Goal: Task Accomplishment & Management: Manage account settings

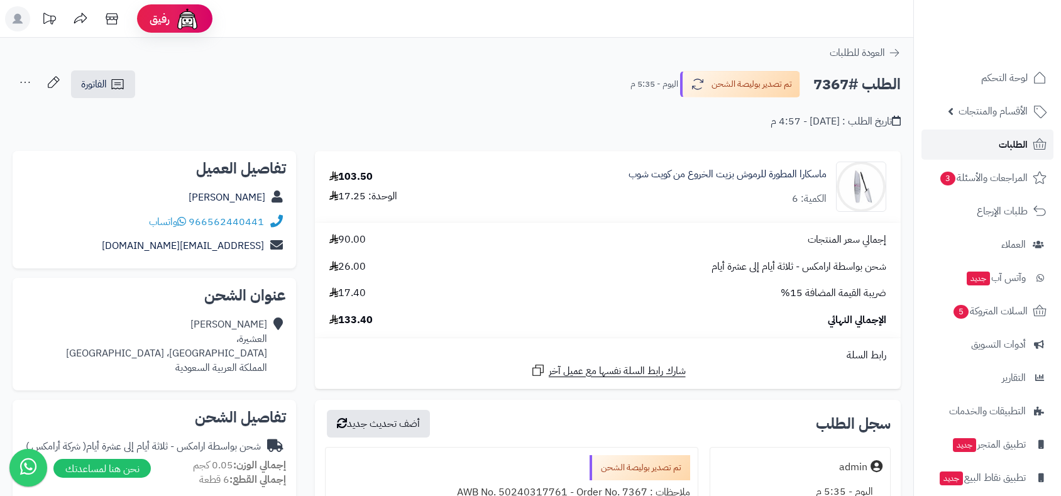
click at [1010, 146] on span "الطلبات" at bounding box center [1012, 145] width 29 height 18
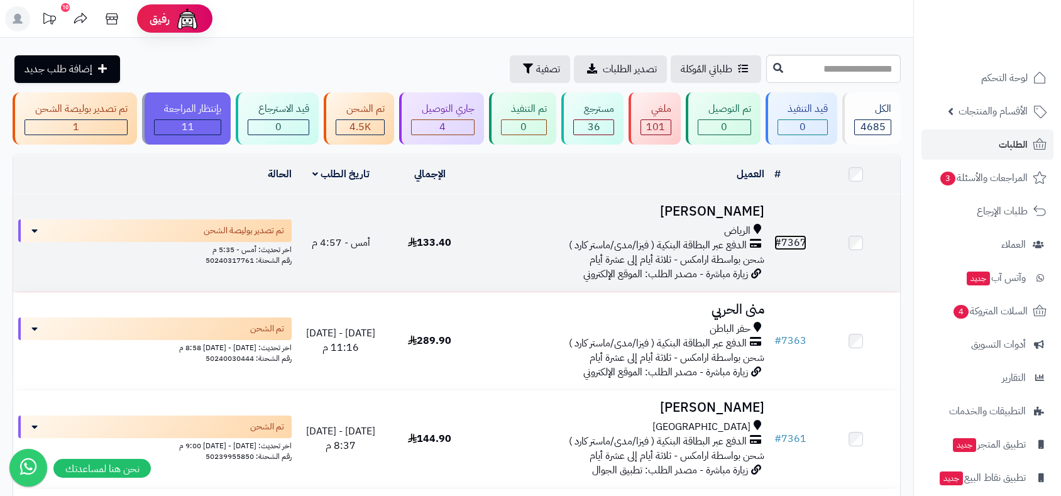
click at [789, 241] on link "# 7367" at bounding box center [790, 242] width 32 height 15
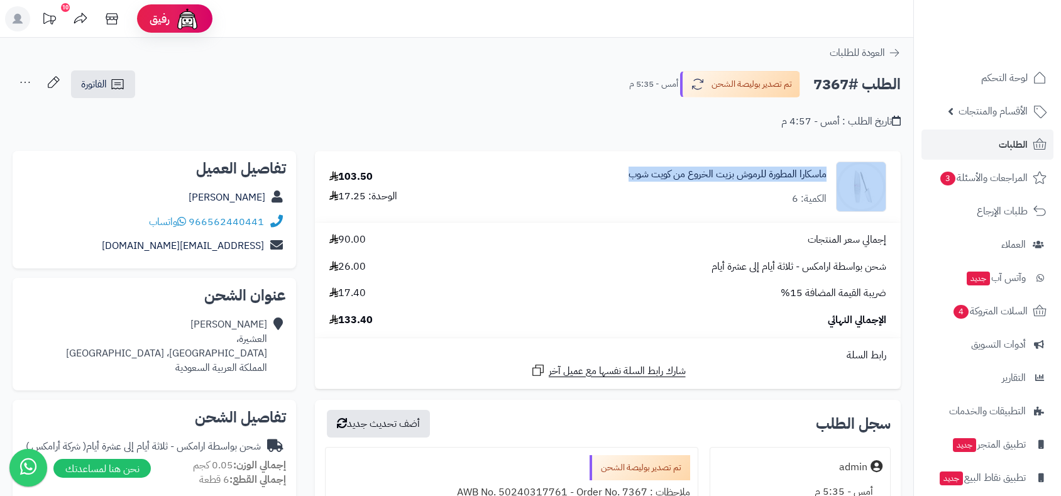
drag, startPoint x: 611, startPoint y: 170, endPoint x: 831, endPoint y: 175, distance: 219.9
click at [831, 175] on div "ماسكارا المطورة للرموش بزيت الخروع من كويت شوب الكمية: 6" at bounding box center [681, 186] width 428 height 50
copy div "ماسكارا المطورة للرموش بزيت الخروع من كويت شوب"
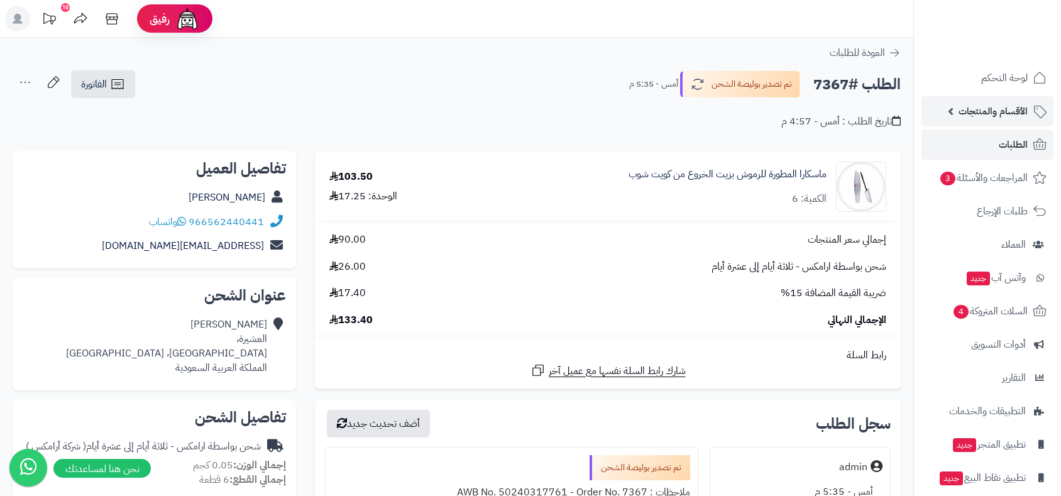
click at [980, 108] on span "الأقسام والمنتجات" at bounding box center [992, 111] width 69 height 18
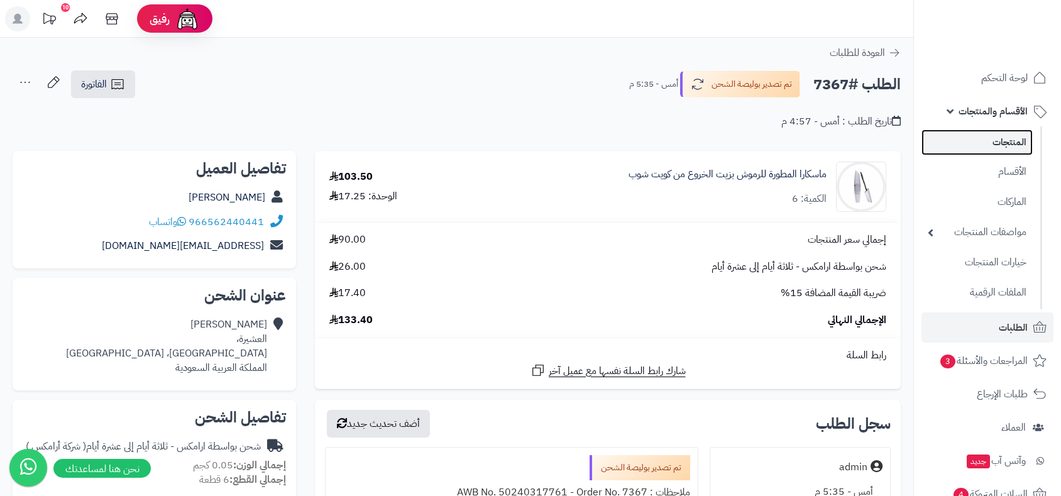
click at [993, 147] on link "المنتجات" at bounding box center [976, 142] width 111 height 26
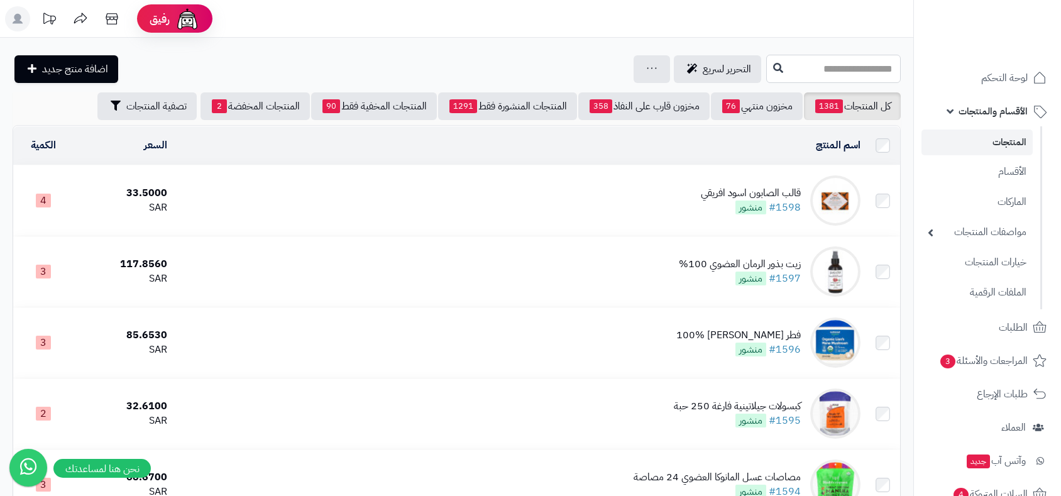
click at [766, 67] on input "text" at bounding box center [833, 69] width 134 height 28
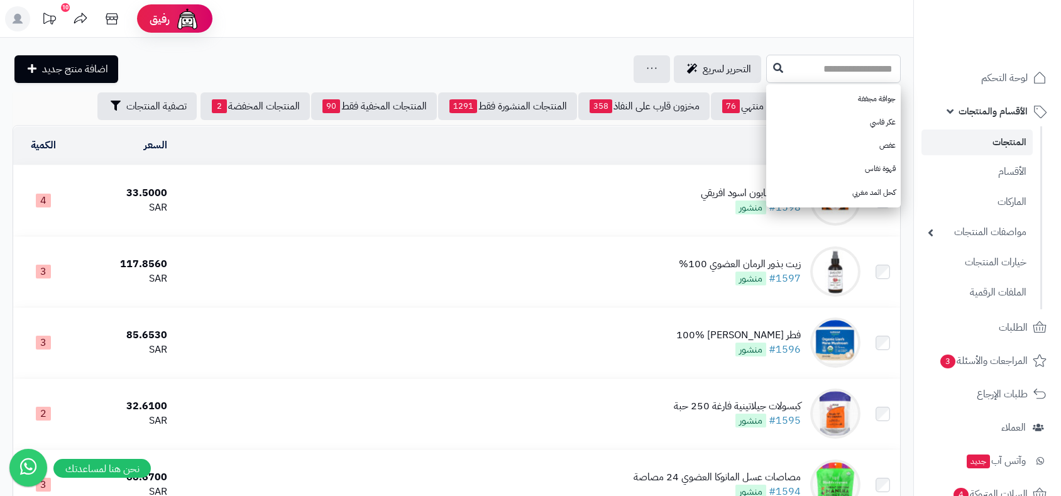
paste input "**********"
type input "**********"
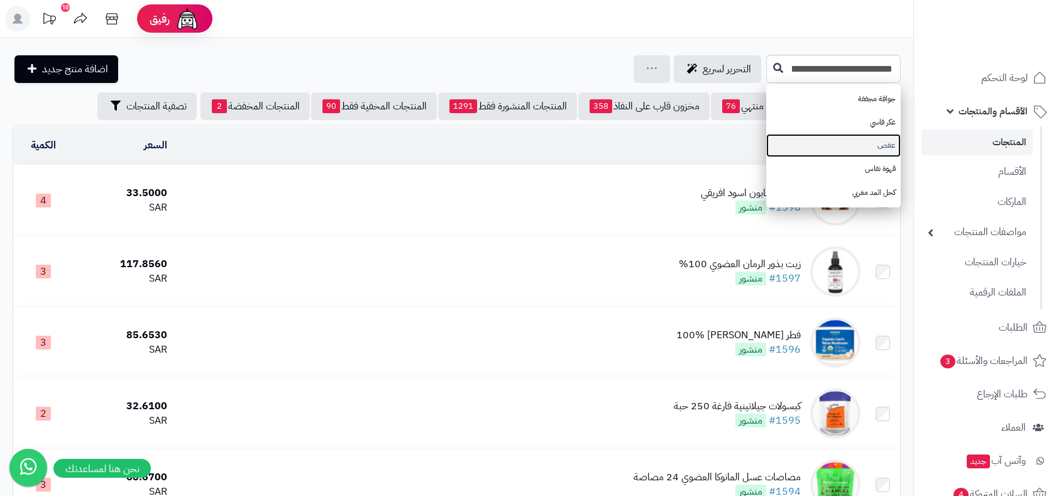
click at [778, 147] on link "عفص" at bounding box center [833, 145] width 134 height 23
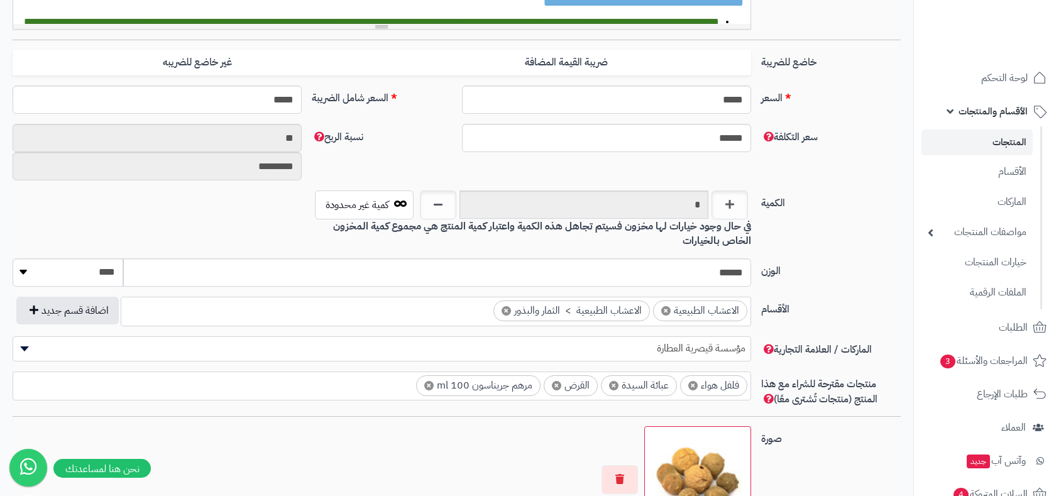
scroll to position [520, 0]
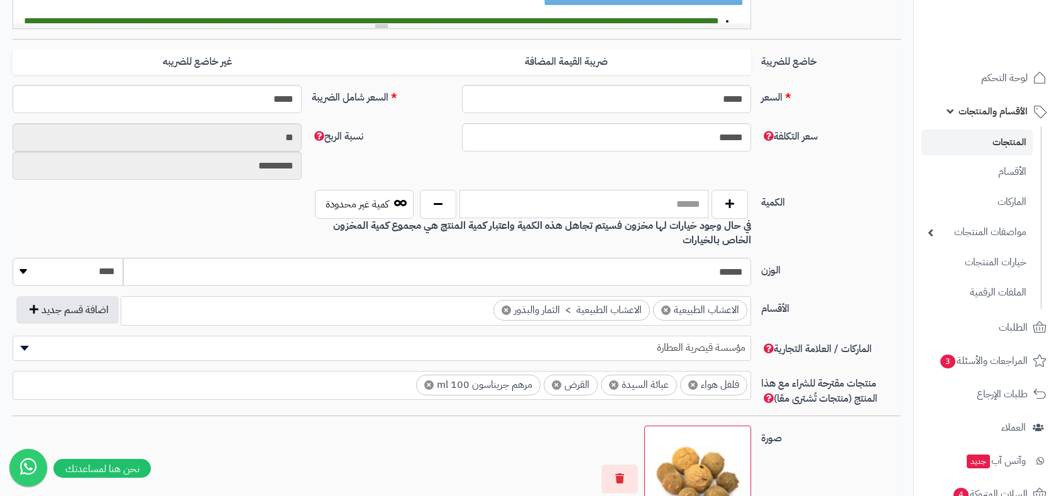
click at [669, 205] on input "text" at bounding box center [583, 204] width 249 height 28
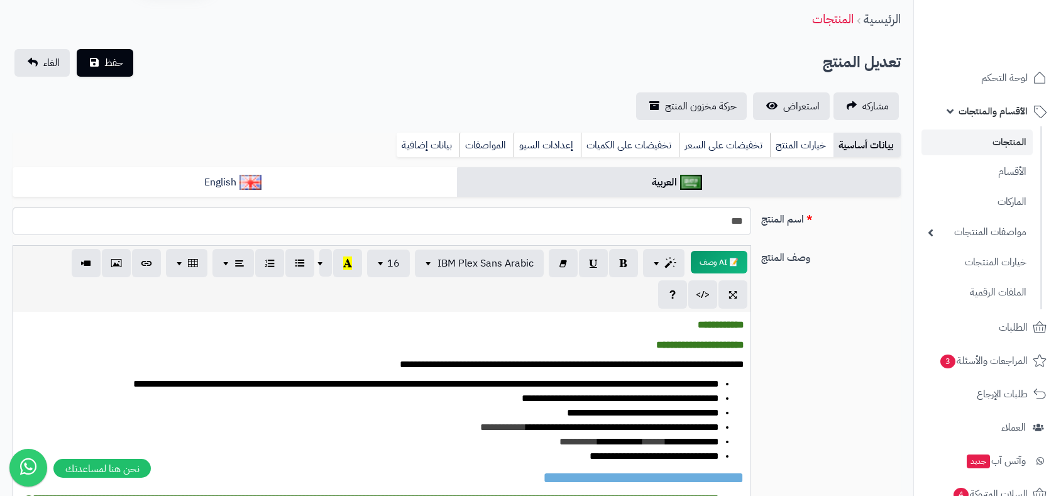
scroll to position [0, 0]
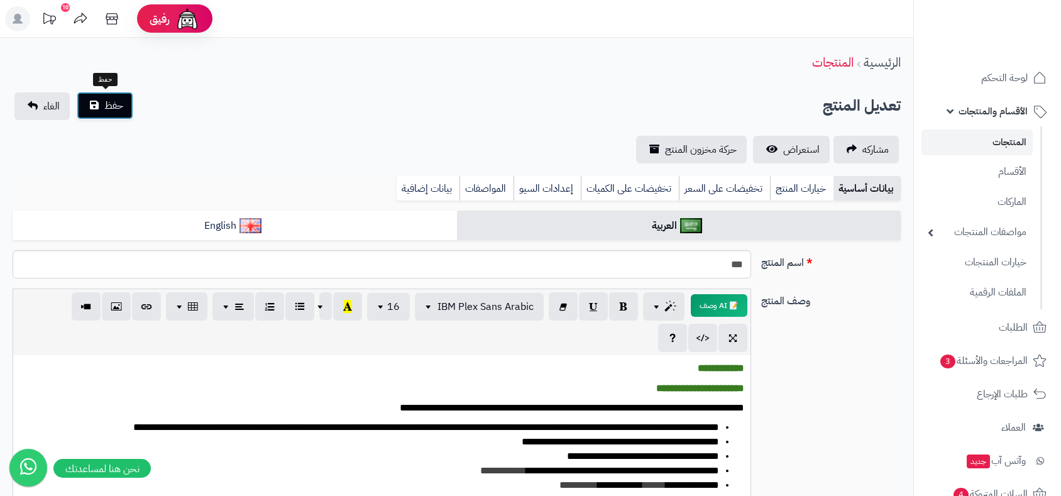
click at [107, 104] on span "حفظ" at bounding box center [113, 105] width 19 height 15
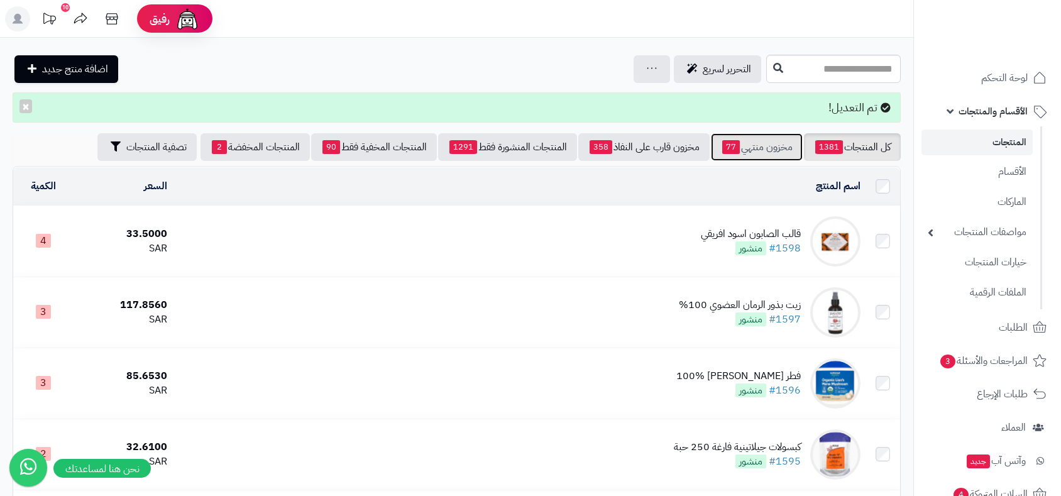
click at [769, 150] on link "مخزون منتهي 77" at bounding box center [757, 147] width 92 height 28
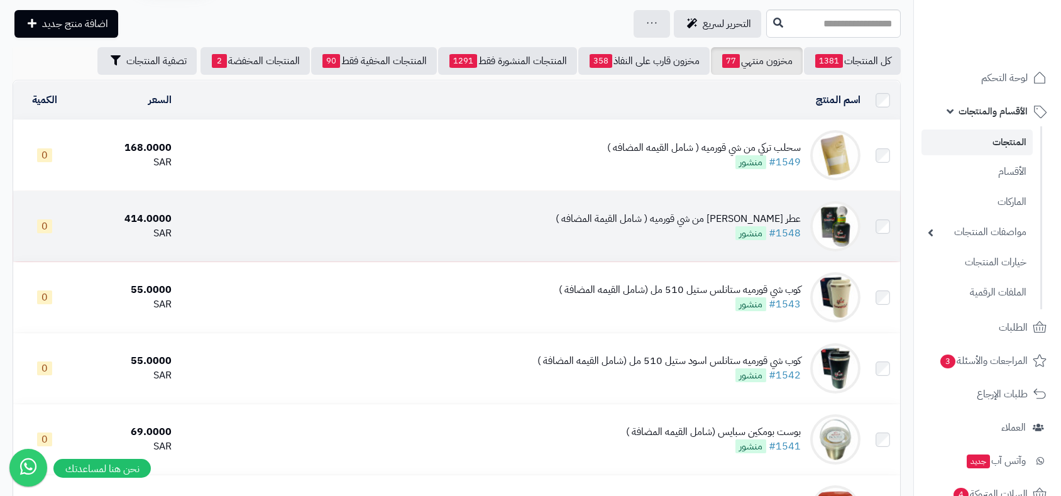
scroll to position [70, 0]
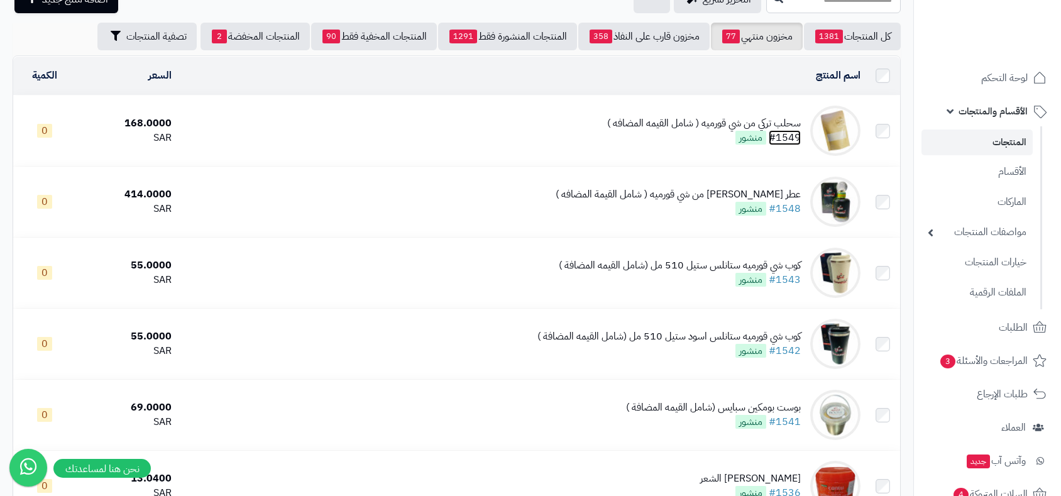
click at [787, 136] on link "#1549" at bounding box center [784, 137] width 32 height 15
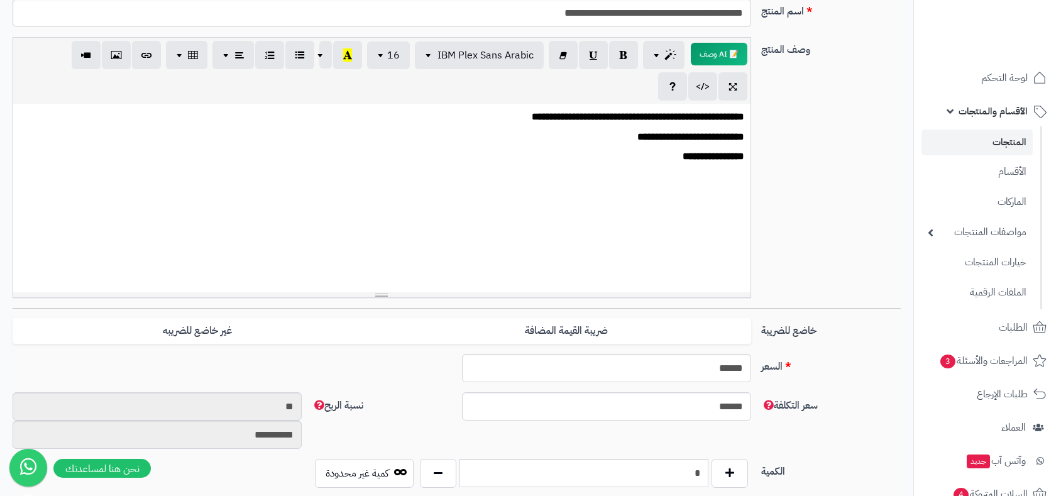
scroll to position [247, 0]
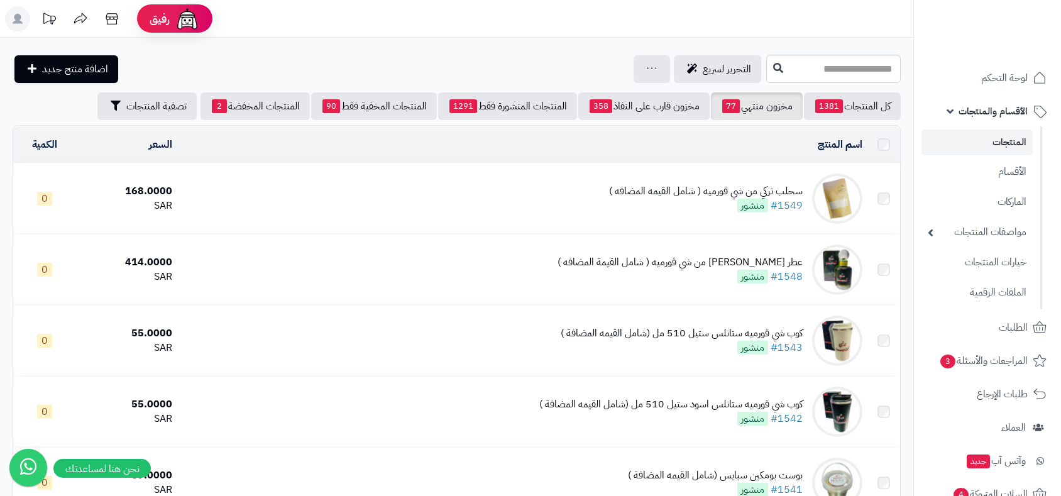
scroll to position [70, 0]
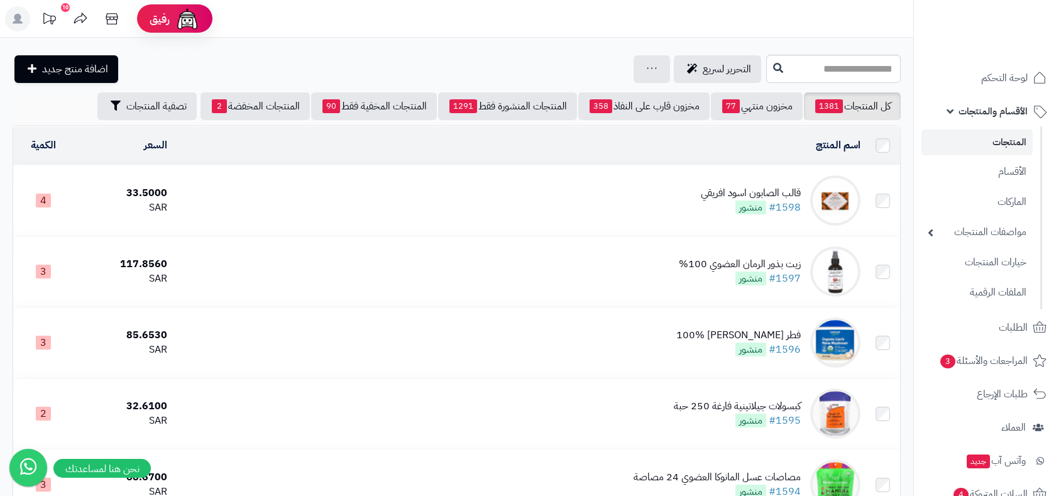
scroll to position [434, 0]
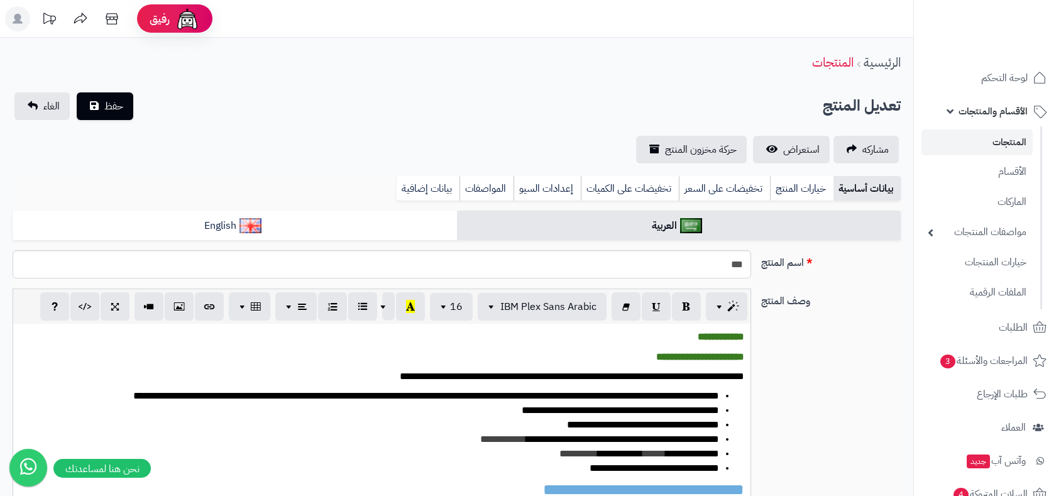
scroll to position [28, 0]
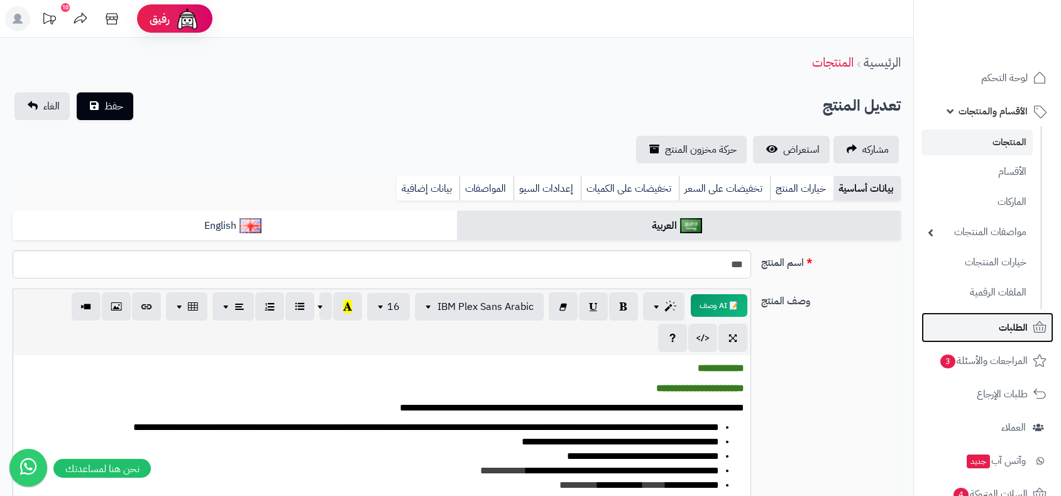
click at [1005, 322] on span "الطلبات" at bounding box center [1012, 328] width 29 height 18
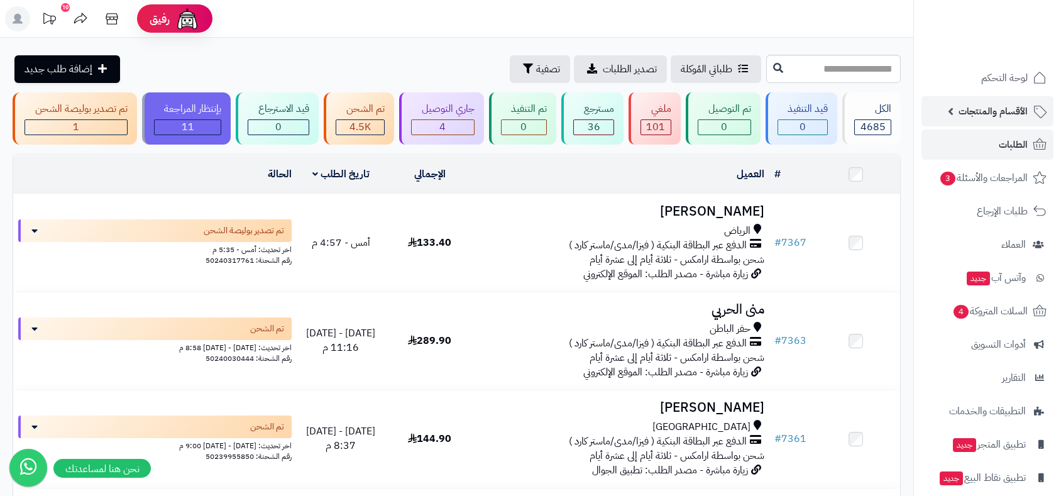
click at [979, 111] on span "الأقسام والمنتجات" at bounding box center [992, 111] width 69 height 18
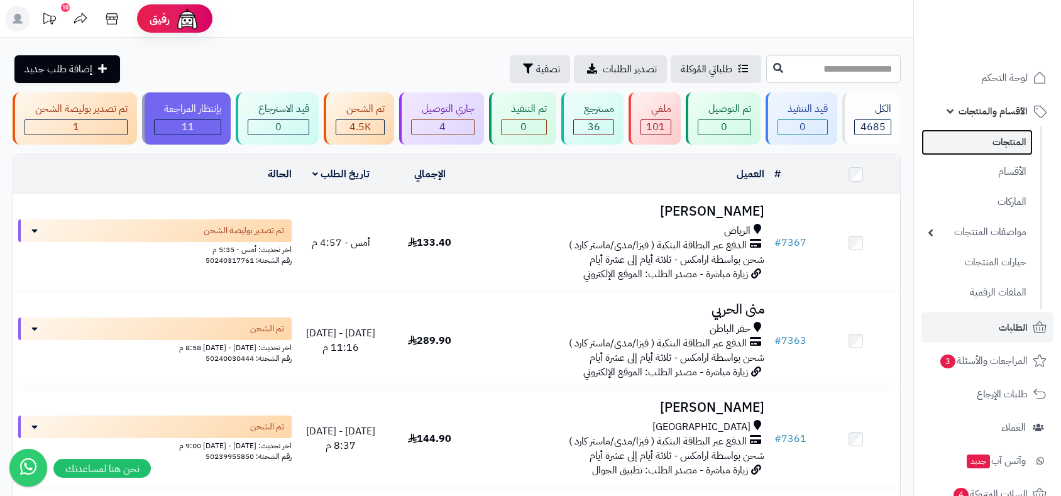
click at [1000, 148] on link "المنتجات" at bounding box center [976, 142] width 111 height 26
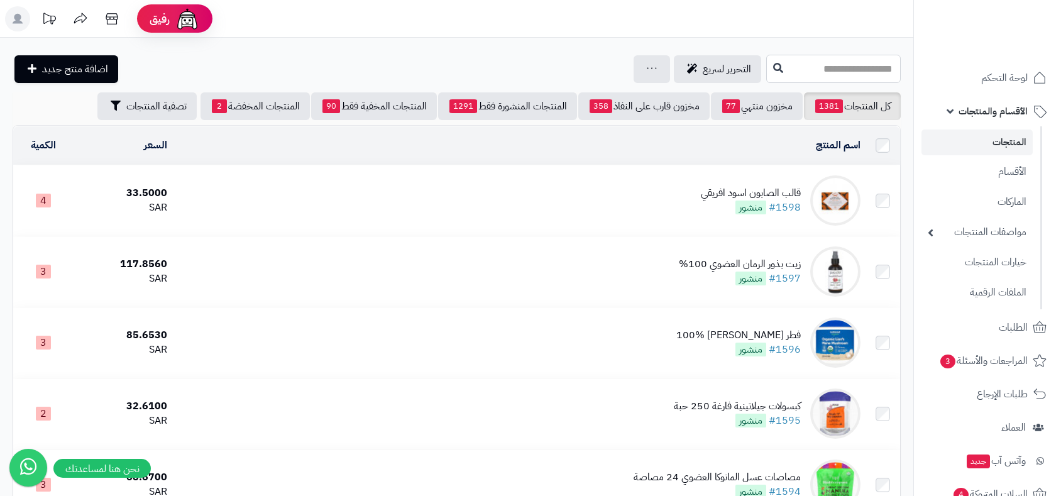
click at [802, 66] on input "text" at bounding box center [833, 69] width 134 height 28
type input "*"
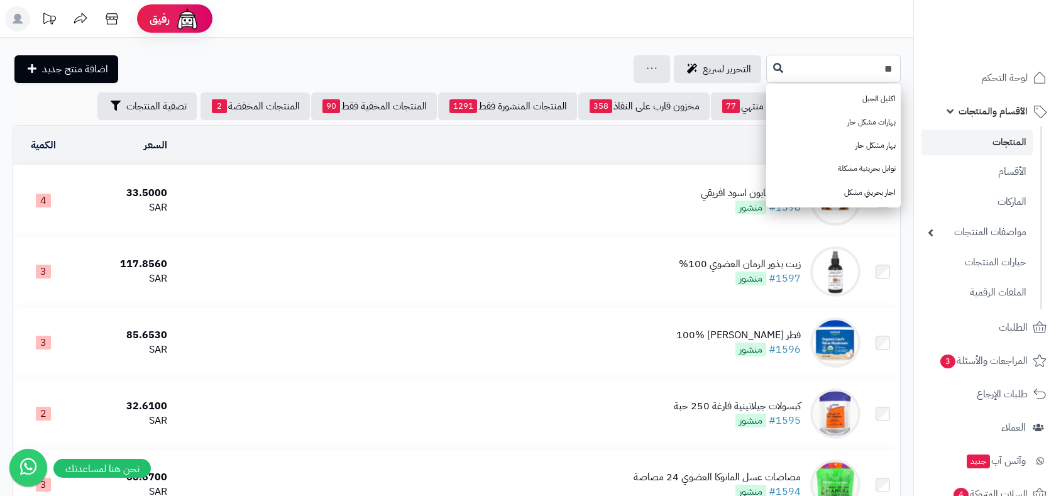
type input "*"
click at [815, 21] on header "رفيق ! الطلبات معالجة مكتمل إرجاع المنتجات العملاء المتواجدون الان 6461 عملاء م…" at bounding box center [530, 19] width 1061 height 38
